Goal: Book appointment/travel/reservation

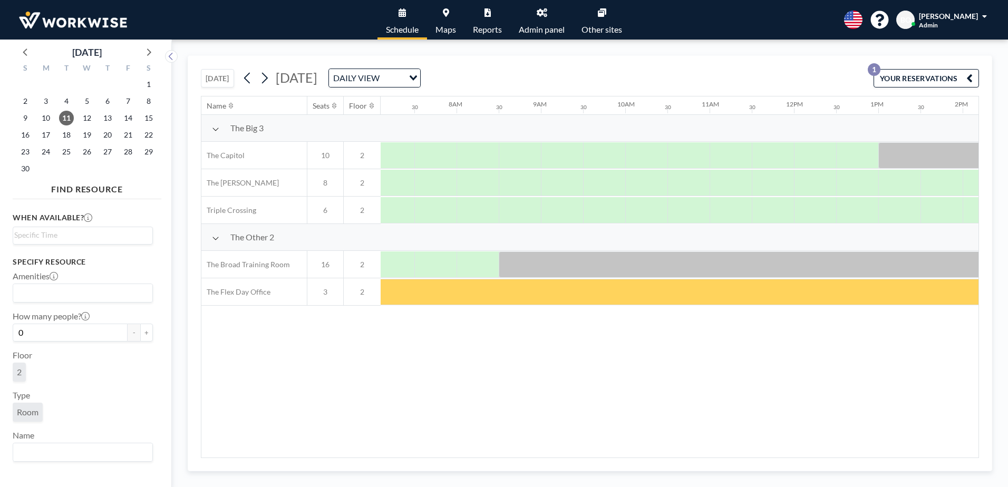
scroll to position [0, 632]
click at [221, 75] on button "[DATE]" at bounding box center [217, 78] width 33 height 18
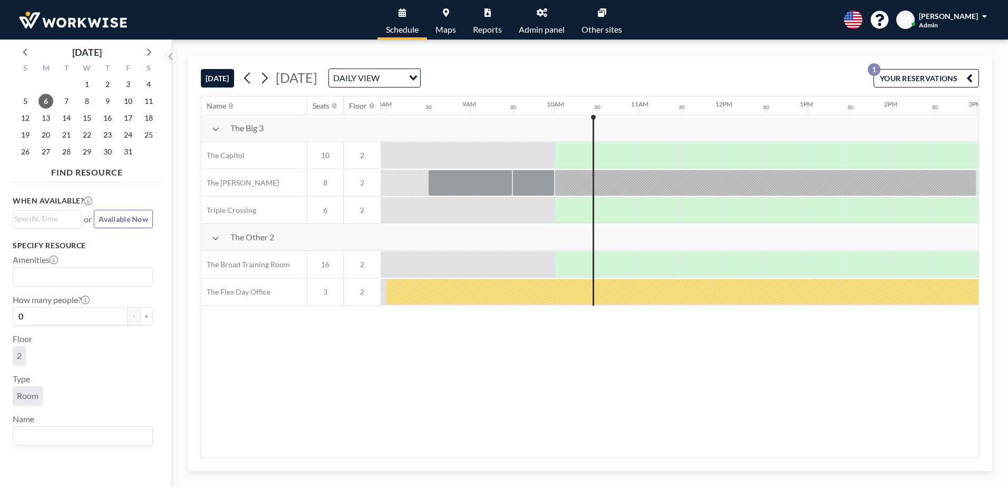
scroll to position [0, 801]
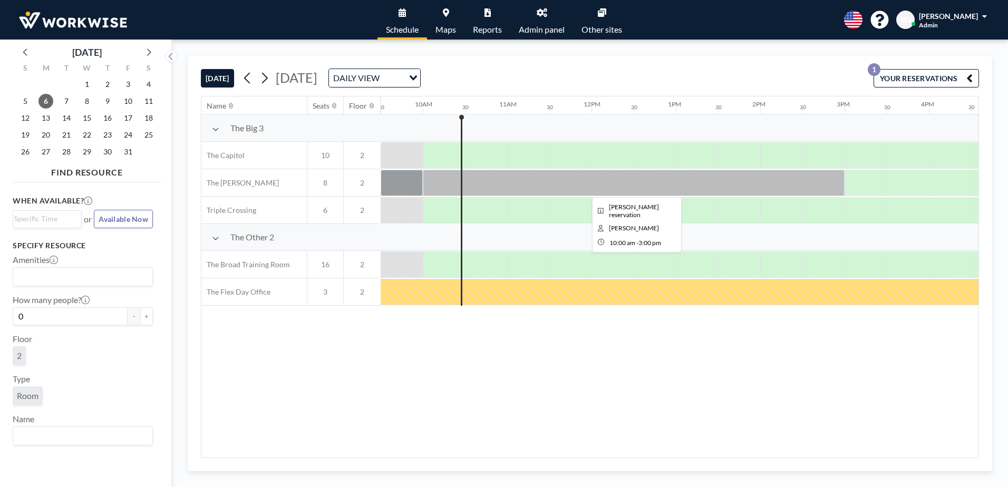
click at [507, 177] on div at bounding box center [634, 183] width 422 height 26
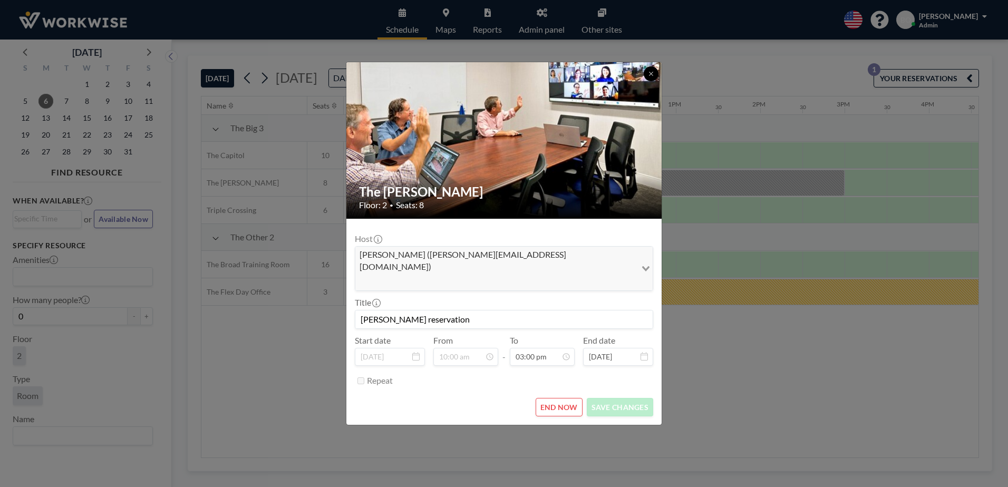
click at [648, 77] on icon at bounding box center [651, 74] width 6 height 6
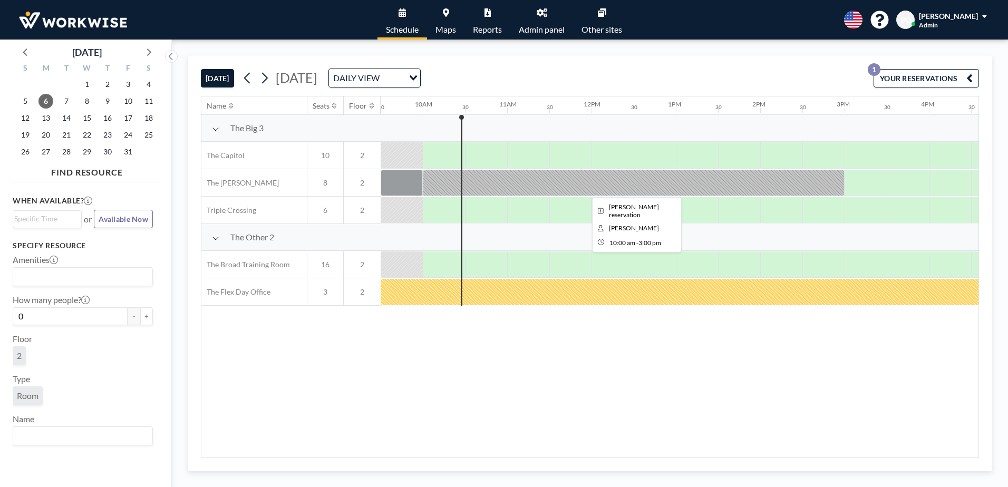
click at [450, 180] on div at bounding box center [634, 183] width 422 height 26
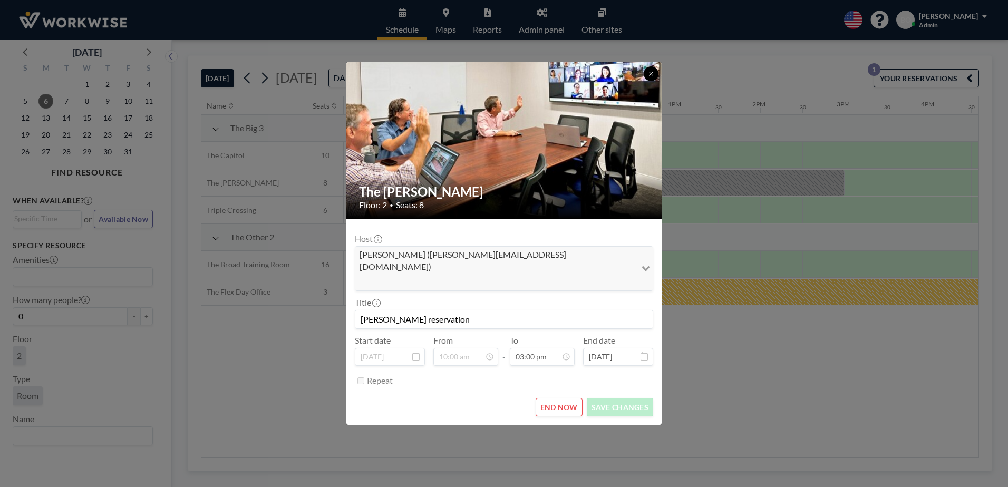
click at [650, 81] on button at bounding box center [650, 73] width 15 height 15
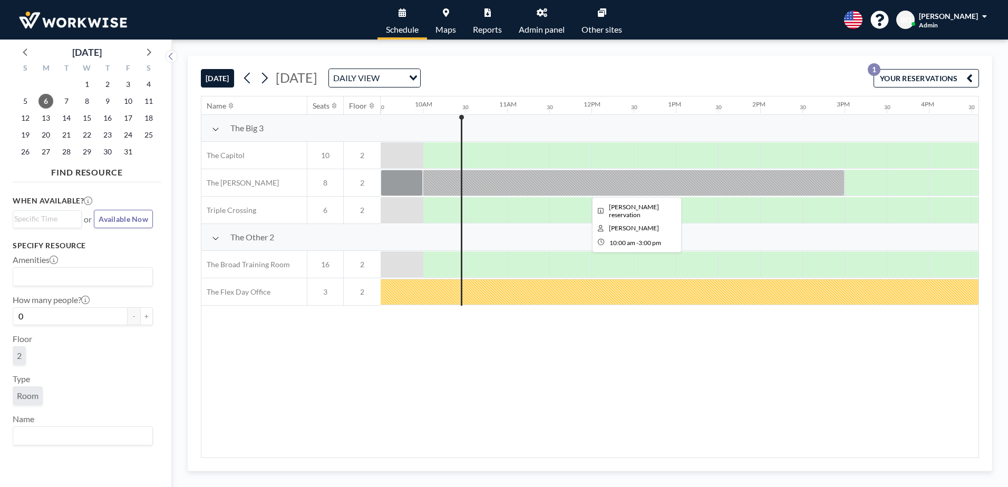
click at [599, 190] on div at bounding box center [634, 183] width 422 height 26
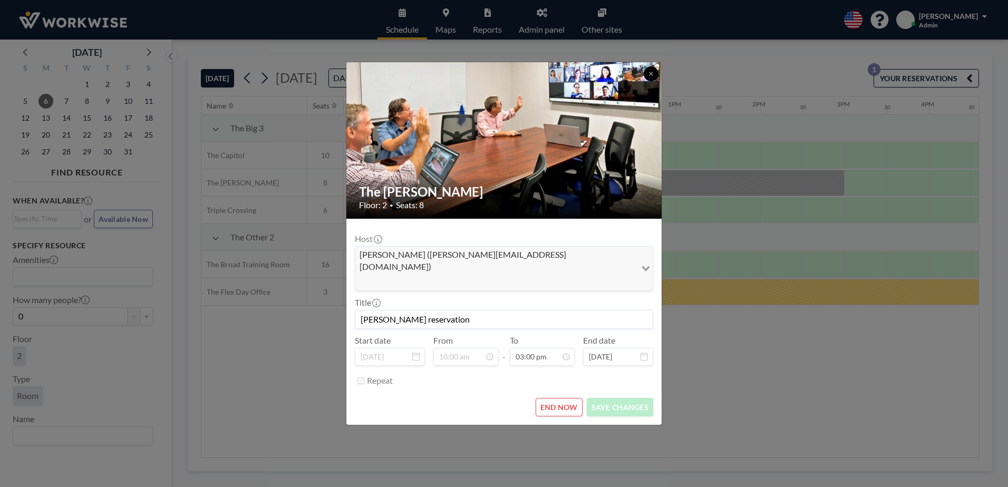
click at [648, 77] on icon at bounding box center [651, 74] width 6 height 6
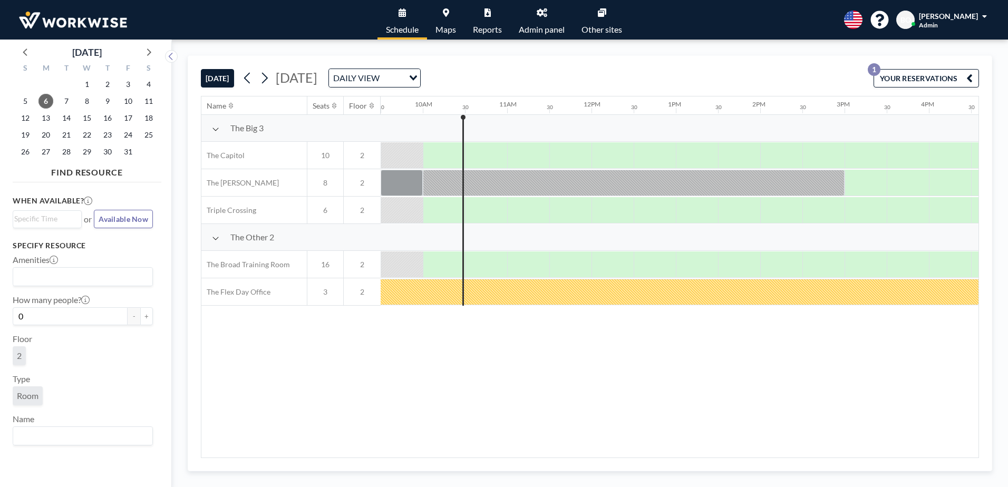
click at [548, 13] on link "Admin panel" at bounding box center [541, 20] width 63 height 40
click at [516, 181] on div at bounding box center [634, 183] width 422 height 26
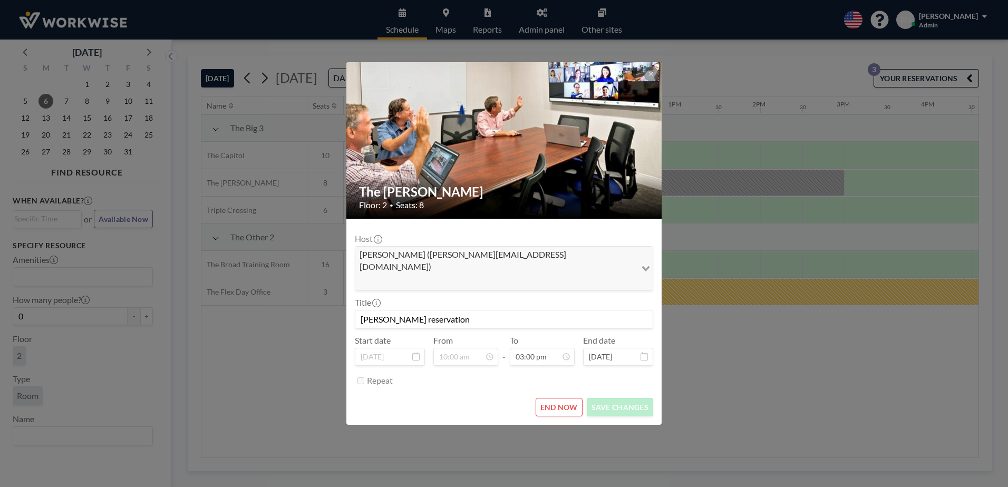
scroll to position [563, 0]
click at [650, 75] on icon at bounding box center [651, 74] width 4 height 4
